Goal: Task Accomplishment & Management: Use online tool/utility

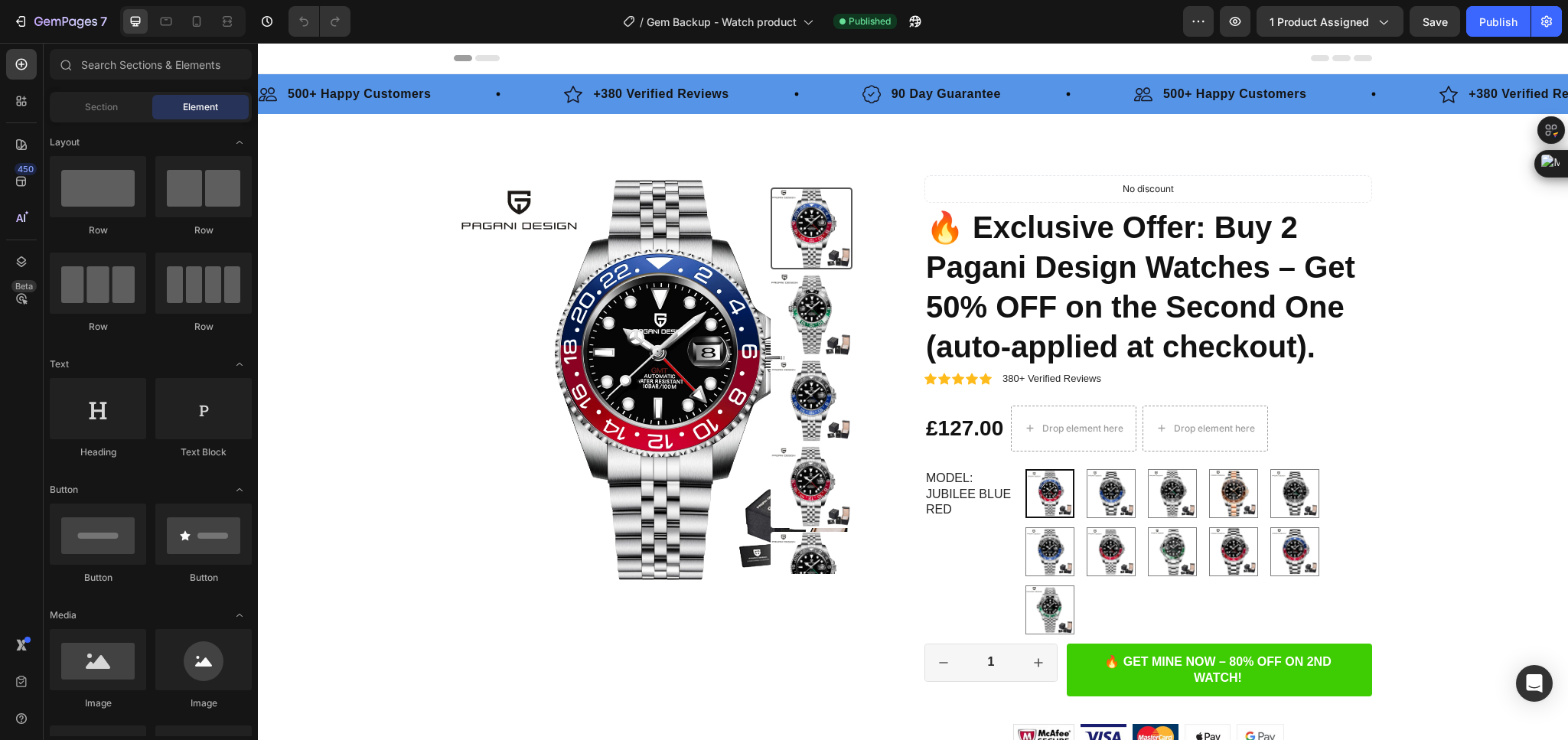
scroll to position [229, 0]
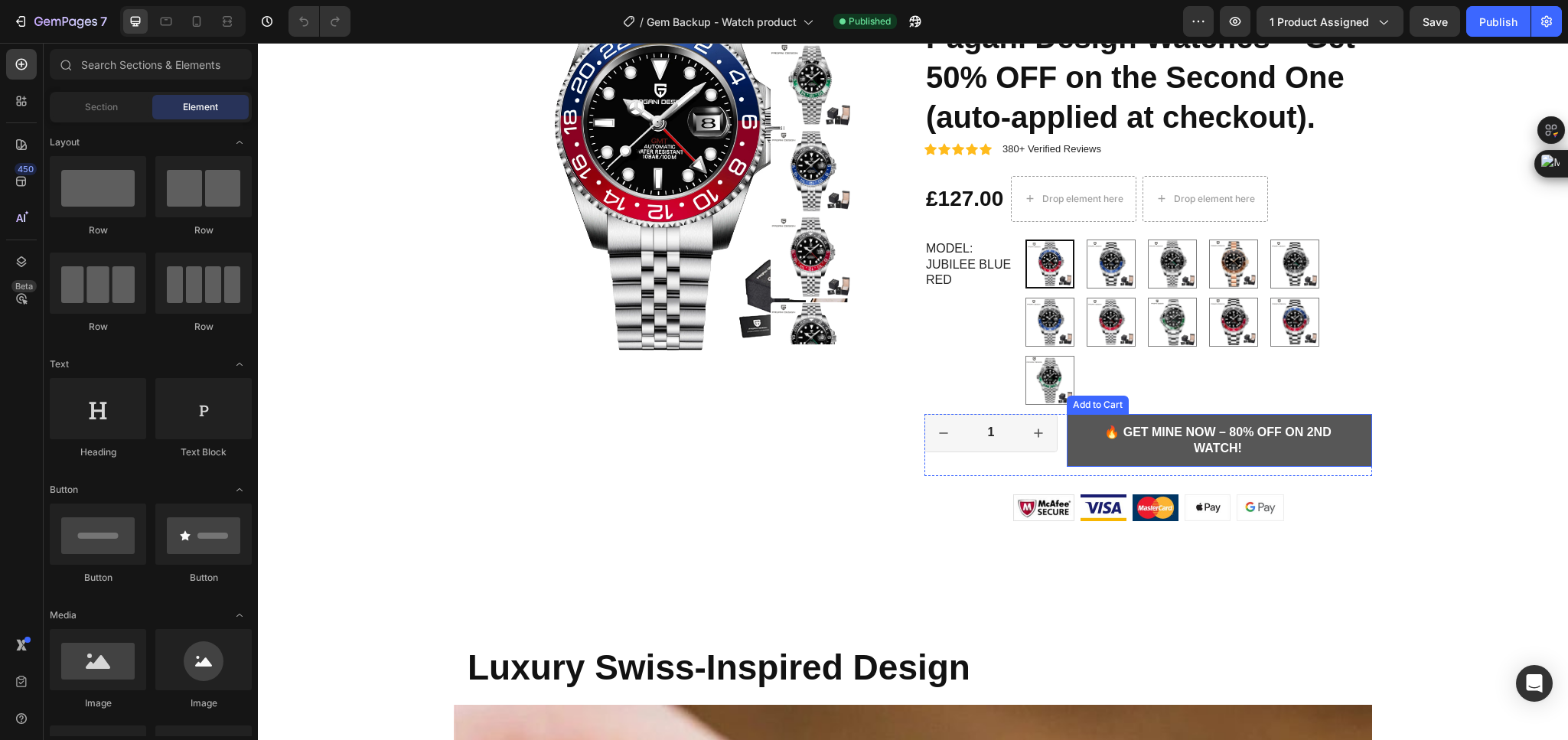
click at [1077, 457] on button "🔥 GET MINE NOW – 80% OFF ON 2ND WATCH!" at bounding box center [1220, 440] width 305 height 53
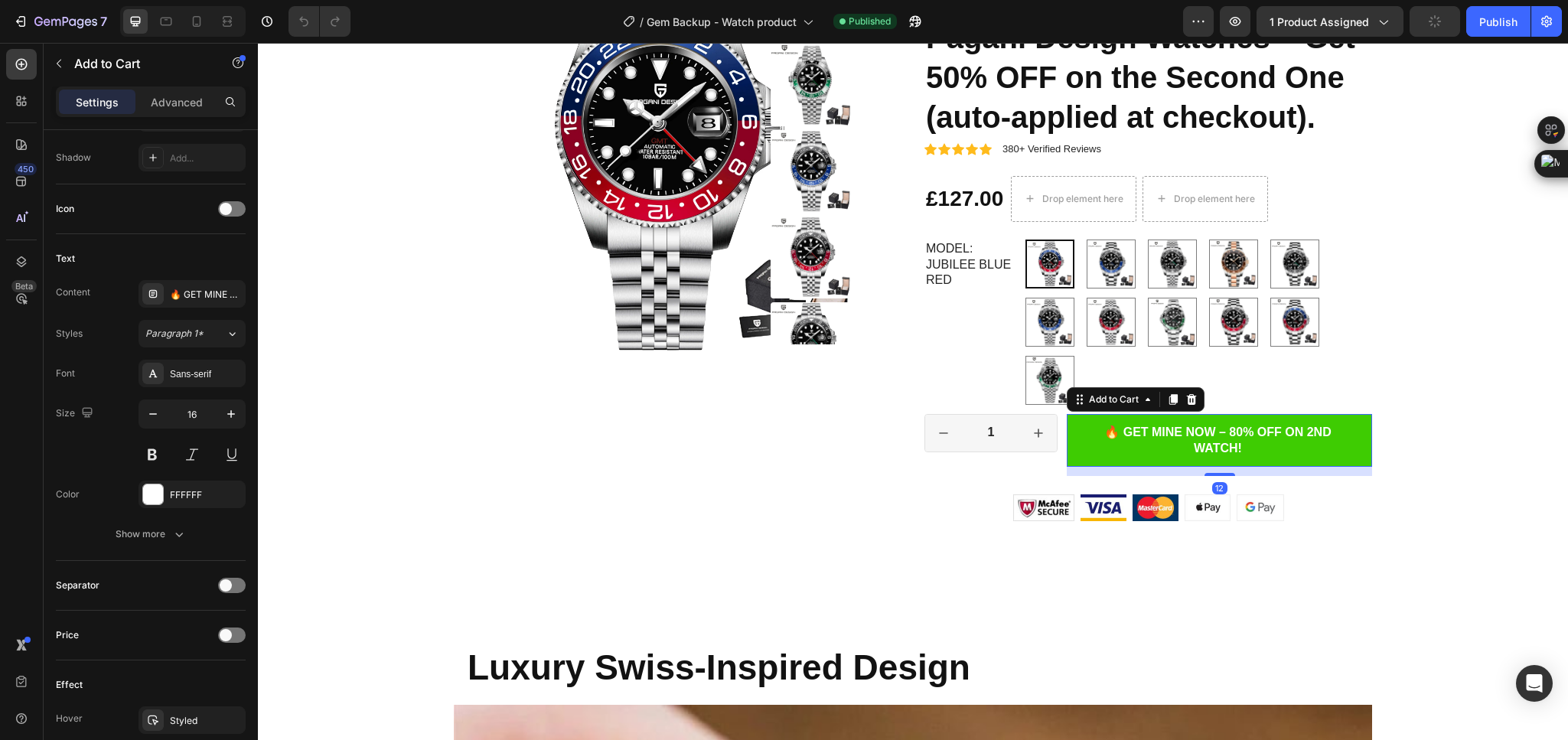
scroll to position [992, 0]
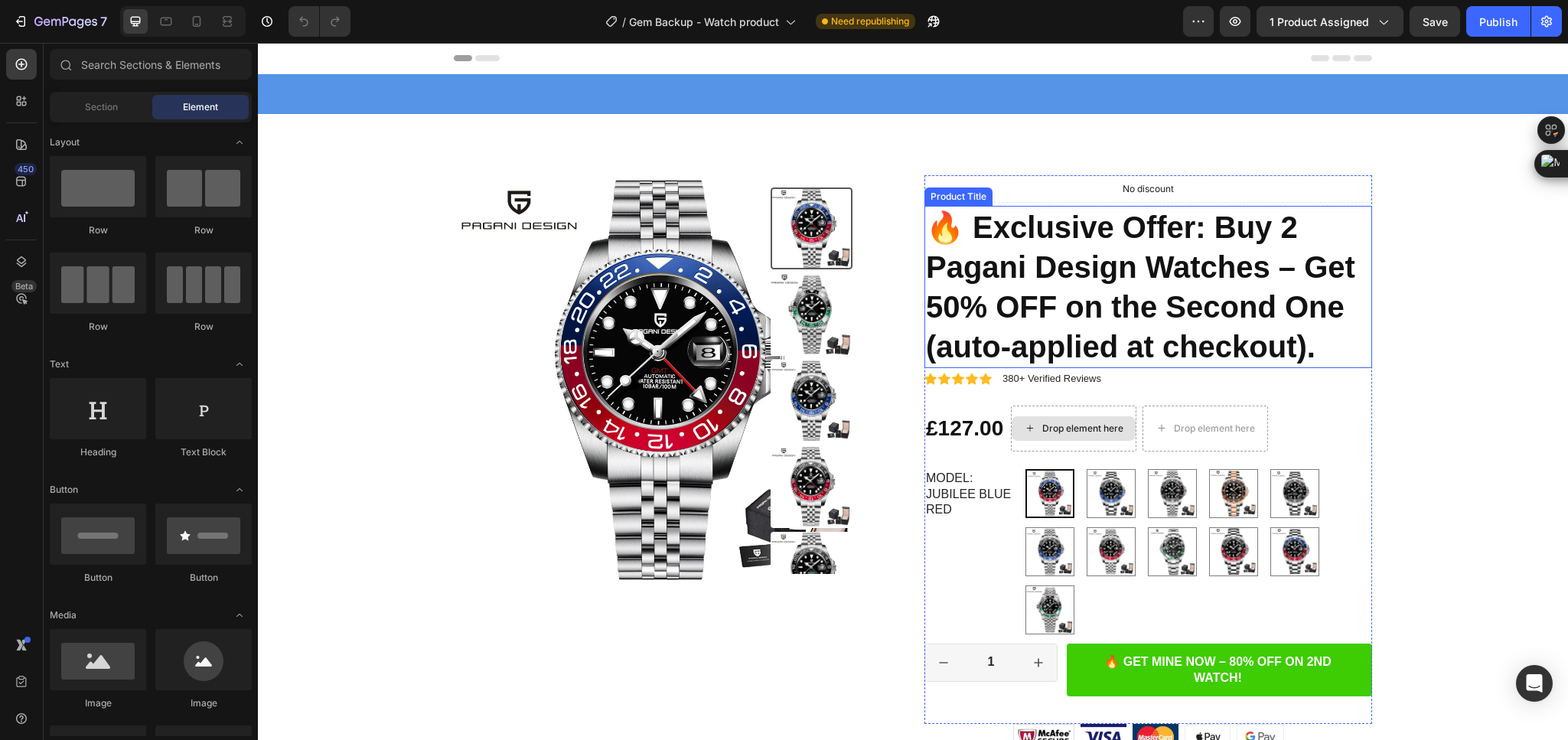
scroll to position [115, 0]
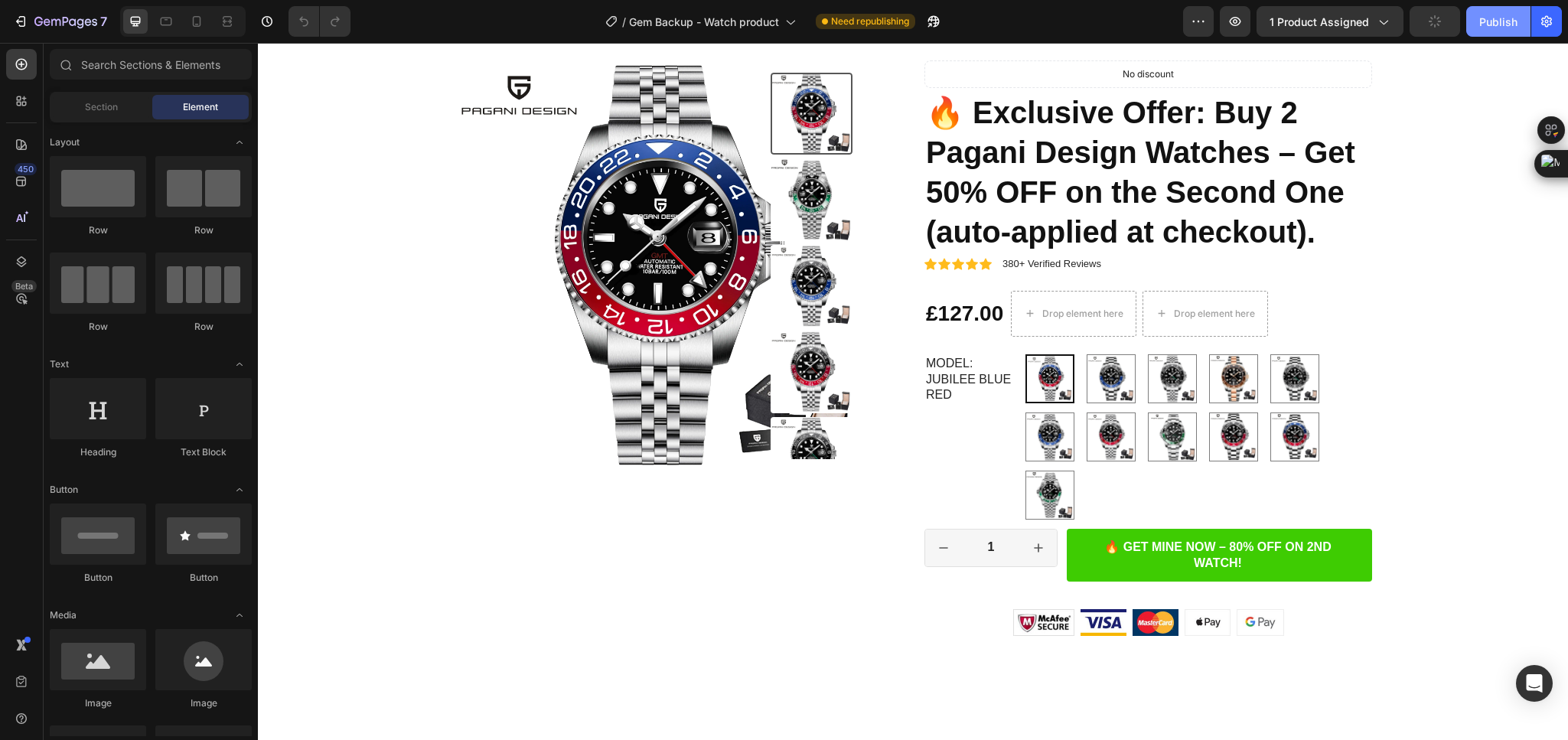
click at [1474, 19] on button "Publish" at bounding box center [1498, 22] width 64 height 31
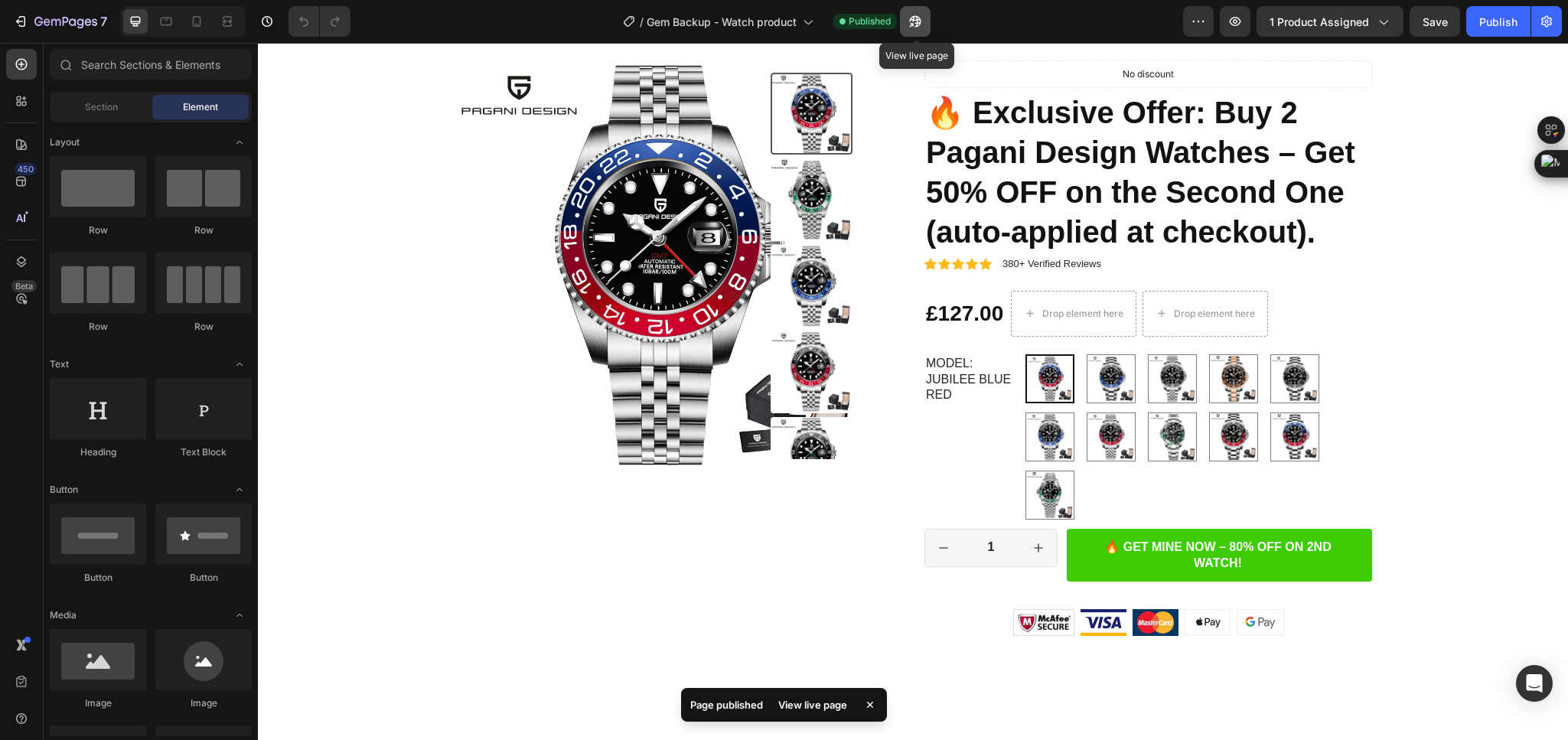
click at [912, 19] on icon "button" at bounding box center [915, 22] width 15 height 15
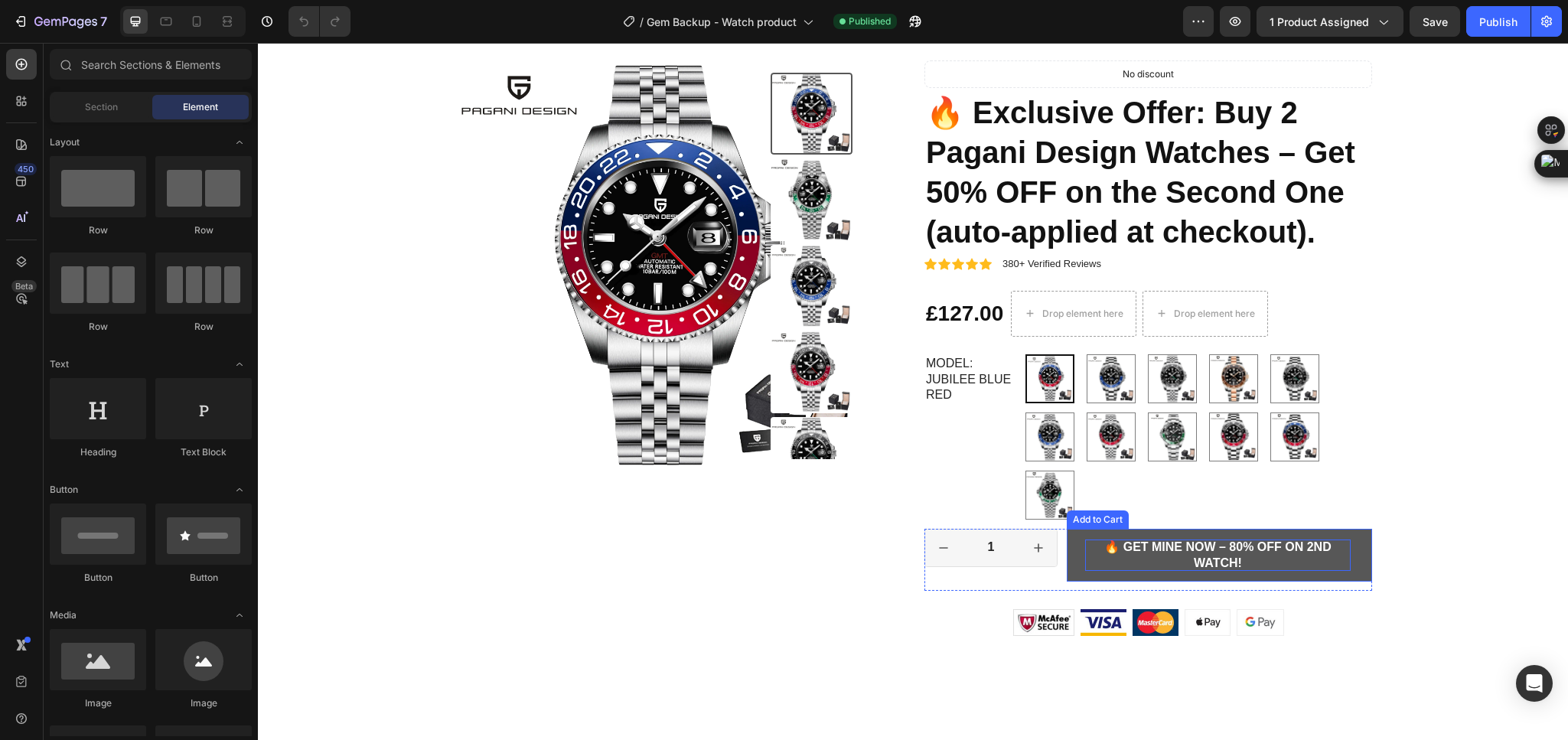
click at [1100, 550] on div "🔥 GET MINE NOW – 80% OFF ON 2ND WATCH!" at bounding box center [1217, 556] width 266 height 33
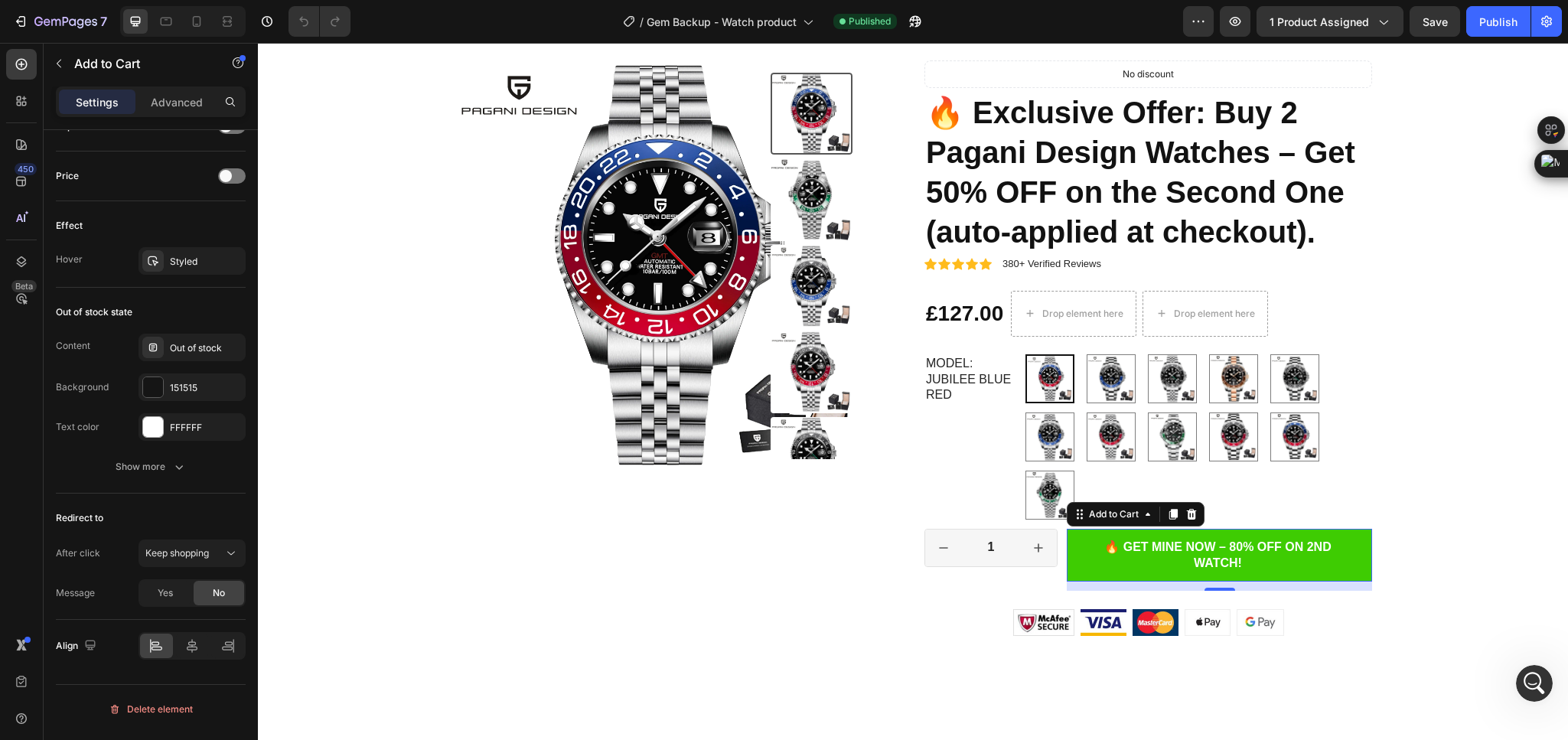
scroll to position [0, 0]
